Goal: Transaction & Acquisition: Purchase product/service

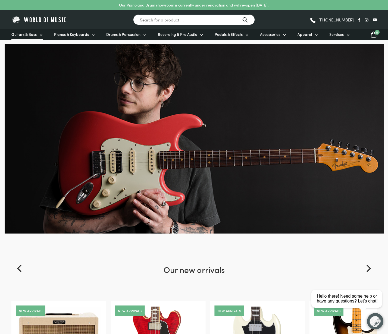
click at [26, 33] on span "Guitars & Bass" at bounding box center [23, 35] width 25 height 6
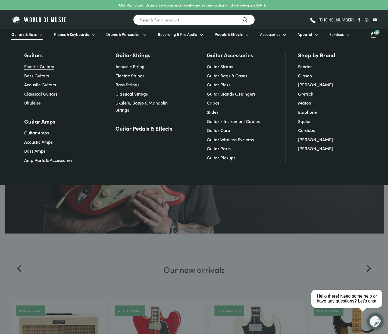
click at [42, 67] on link "Electric Guitars" at bounding box center [39, 66] width 30 height 6
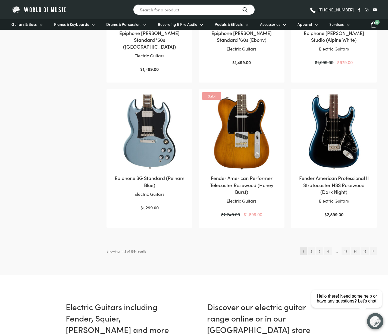
scroll to position [487, 0]
click at [311, 247] on link "2" at bounding box center [311, 251] width 7 height 8
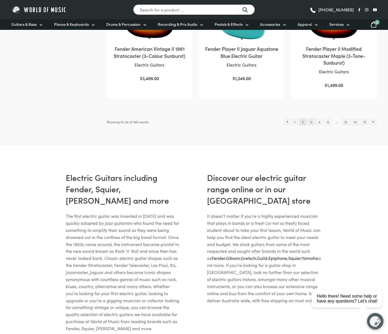
scroll to position [618, 0]
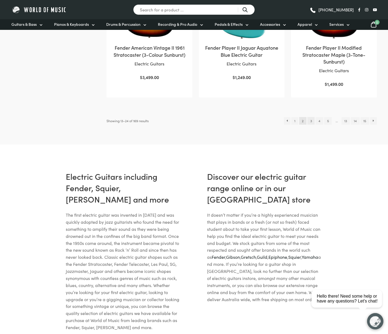
click at [312, 117] on link "3" at bounding box center [310, 121] width 7 height 8
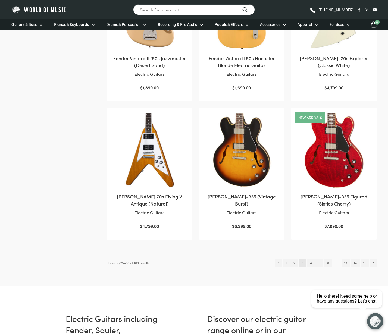
scroll to position [478, 0]
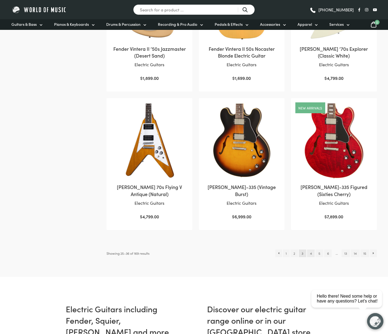
click at [311, 251] on link "4" at bounding box center [311, 254] width 8 height 8
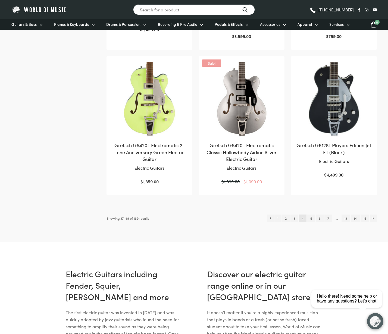
scroll to position [547, 0]
